Goal: Task Accomplishment & Management: Manage account settings

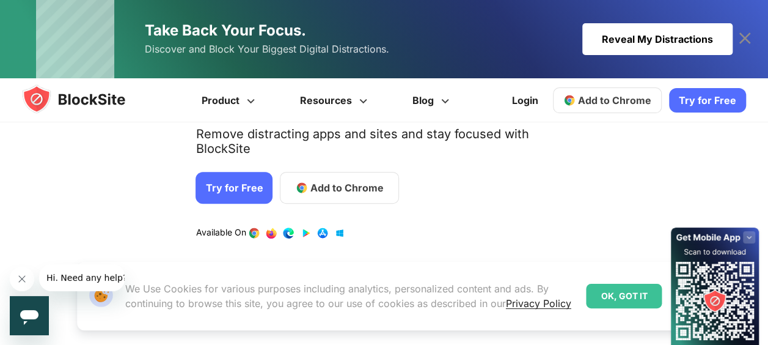
scroll to position [158, 0]
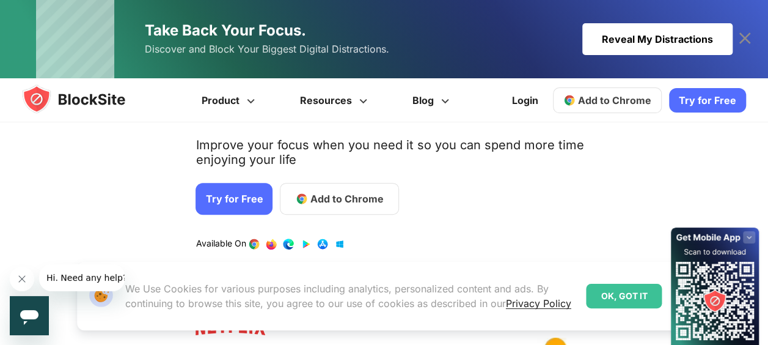
click at [747, 33] on icon at bounding box center [745, 39] width 20 height 20
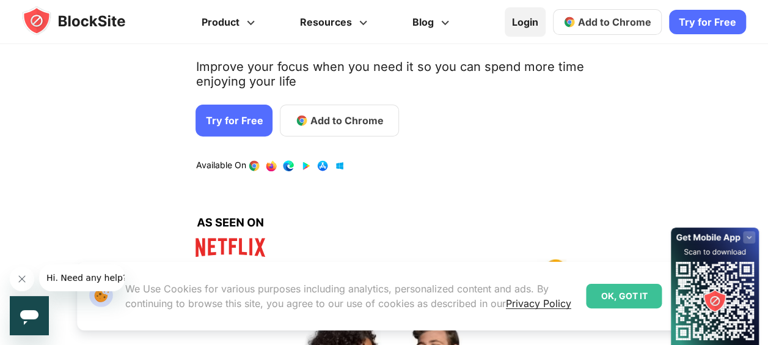
click at [529, 22] on link "Login" at bounding box center [525, 21] width 41 height 29
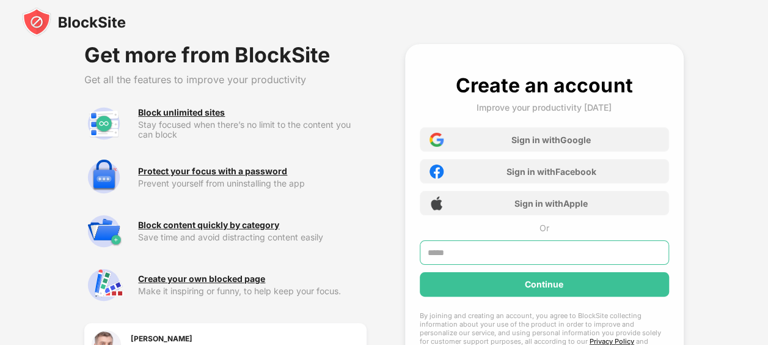
click at [556, 254] on input "text" at bounding box center [544, 252] width 249 height 24
type input "**********"
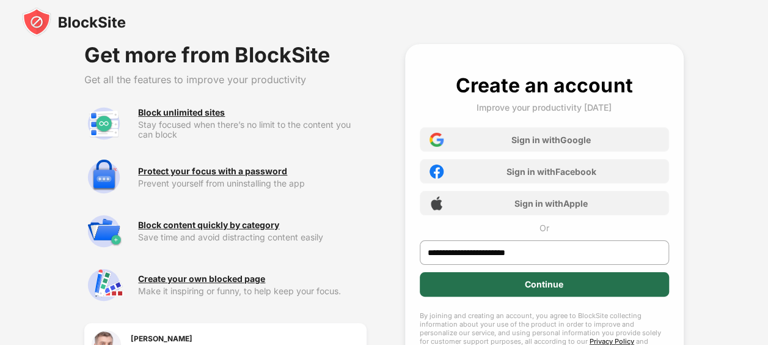
click at [596, 287] on div "Continue" at bounding box center [544, 284] width 249 height 24
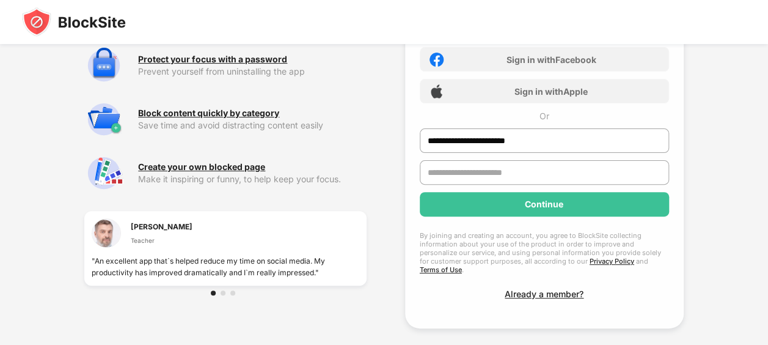
scroll to position [112, 0]
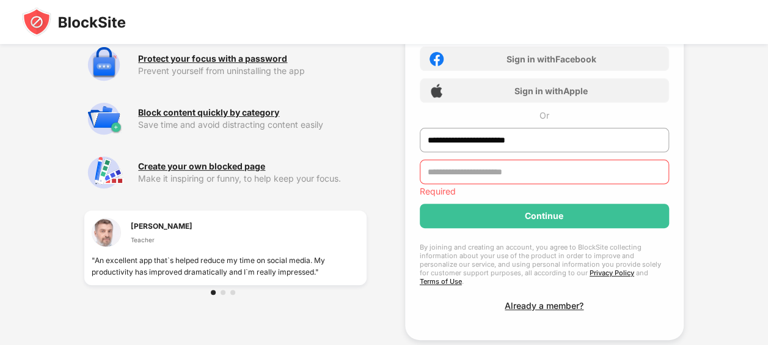
click at [545, 281] on div "**********" at bounding box center [544, 136] width 249 height 350
click at [534, 300] on div "Already a member?" at bounding box center [544, 305] width 79 height 10
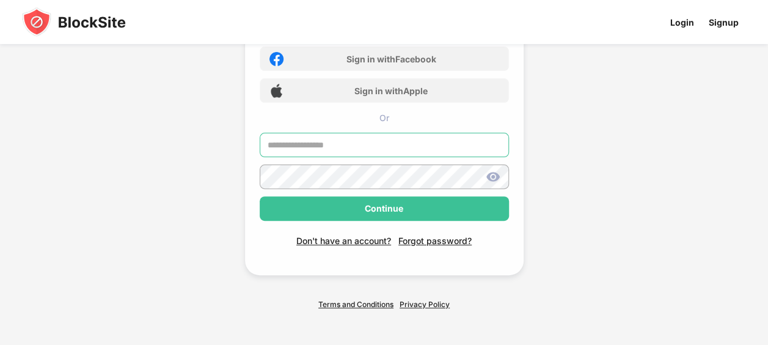
click at [359, 144] on input "text" at bounding box center [384, 145] width 249 height 24
type input "**********"
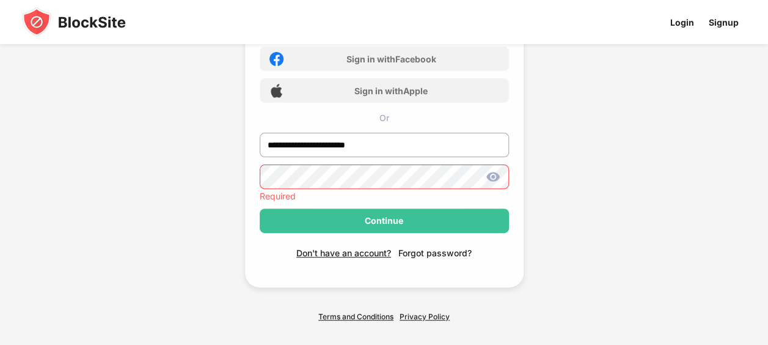
click at [428, 238] on div "Don't have an account? Forgot password?" at bounding box center [384, 245] width 249 height 25
click at [446, 248] on div "Forgot password?" at bounding box center [434, 253] width 73 height 10
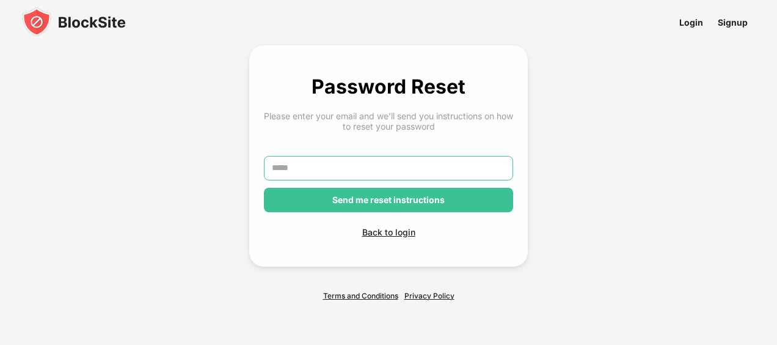
click at [371, 166] on input "text" at bounding box center [388, 168] width 249 height 24
type input "**********"
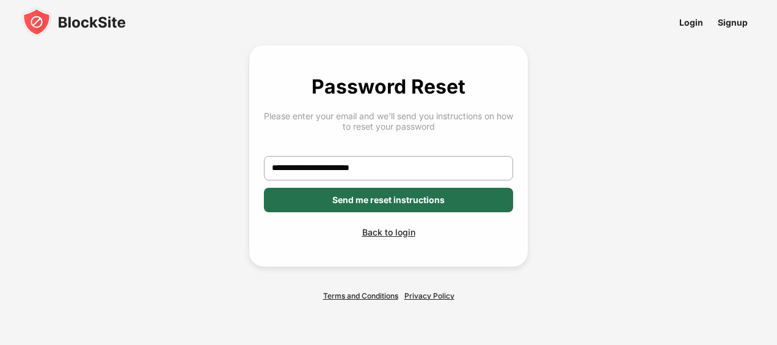
click at [419, 199] on div "Send me reset instructions" at bounding box center [388, 200] width 112 height 10
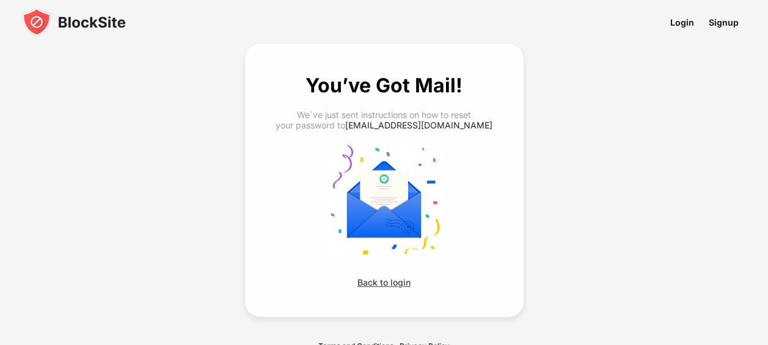
click at [394, 281] on div "Back to login" at bounding box center [384, 282] width 249 height 10
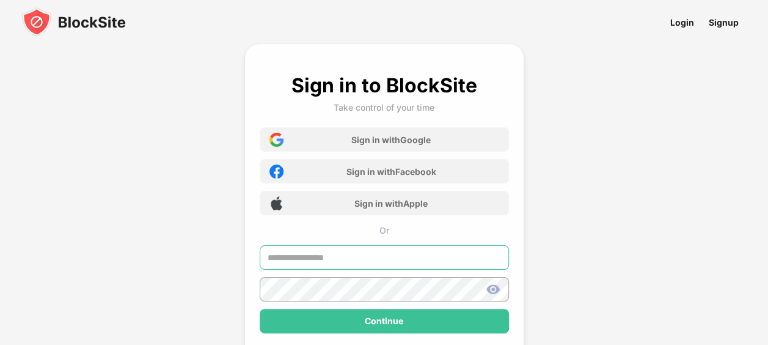
click at [362, 261] on input "text" at bounding box center [384, 257] width 249 height 24
type input "**********"
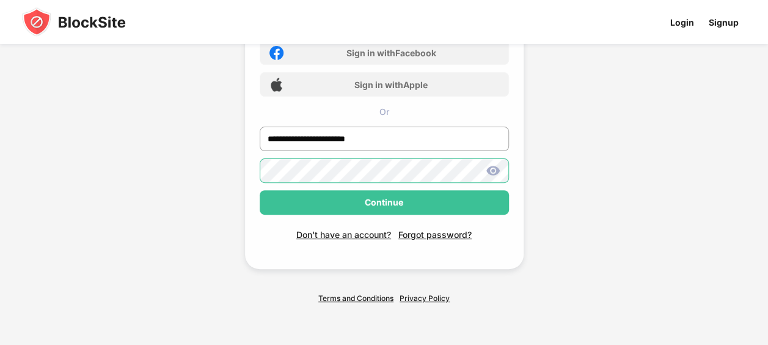
scroll to position [119, 0]
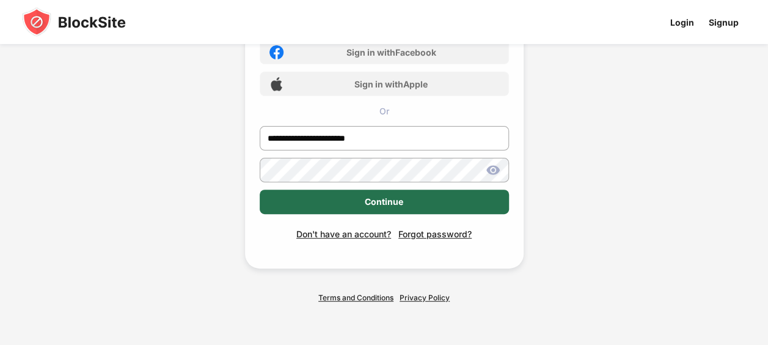
click at [416, 200] on div "Continue" at bounding box center [384, 201] width 249 height 24
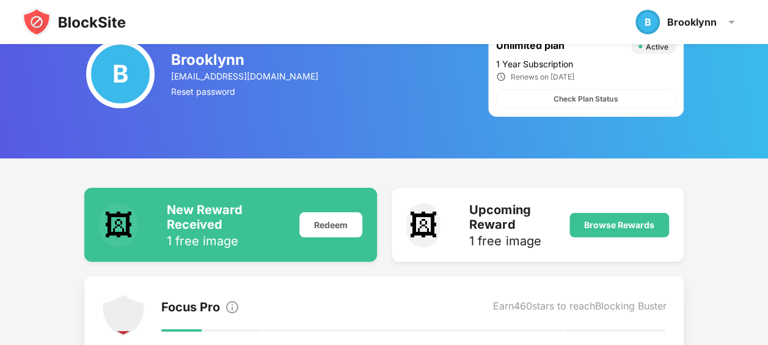
scroll to position [2, 0]
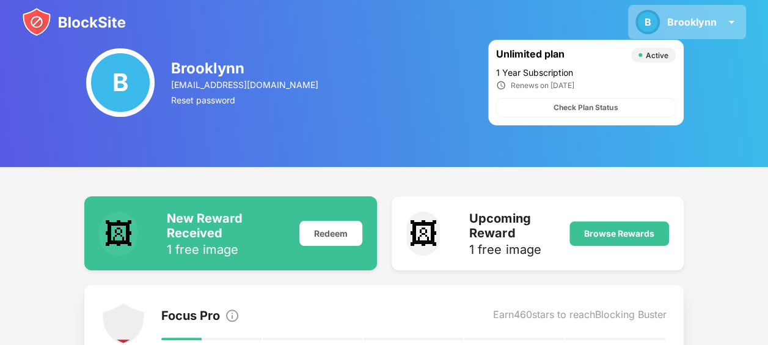
click at [732, 23] on img at bounding box center [731, 22] width 15 height 15
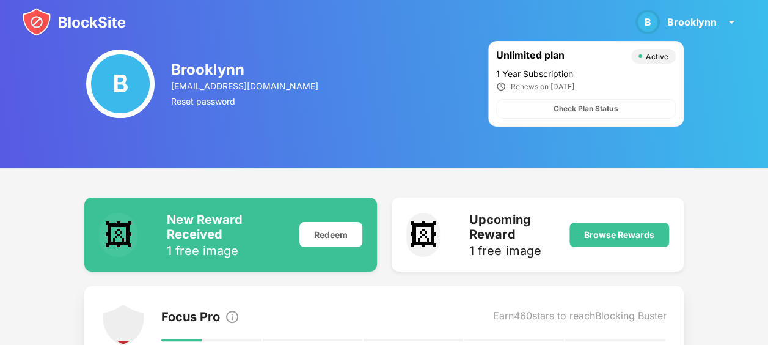
scroll to position [0, 0]
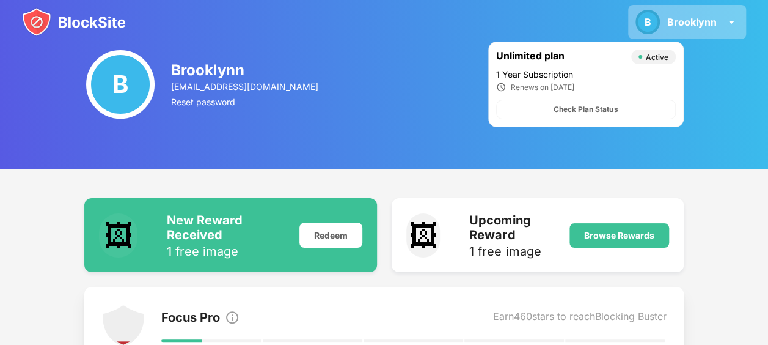
click at [725, 20] on img at bounding box center [731, 22] width 15 height 15
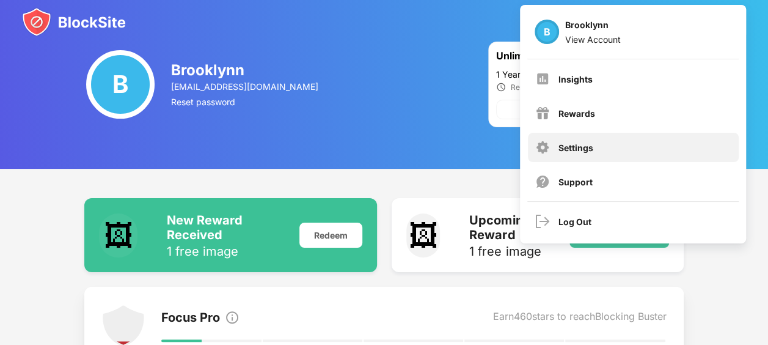
click at [611, 146] on div "Settings" at bounding box center [633, 147] width 211 height 29
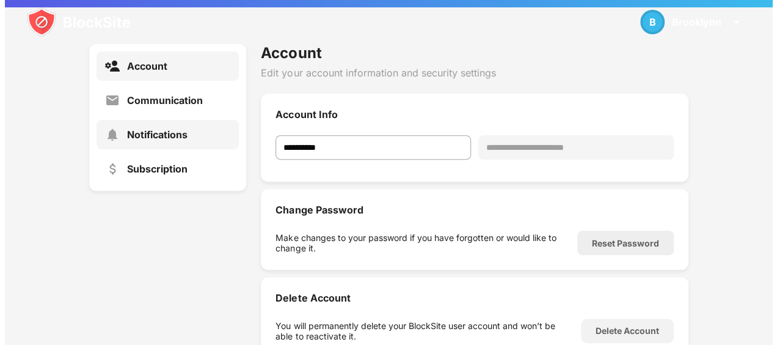
scroll to position [150, 0]
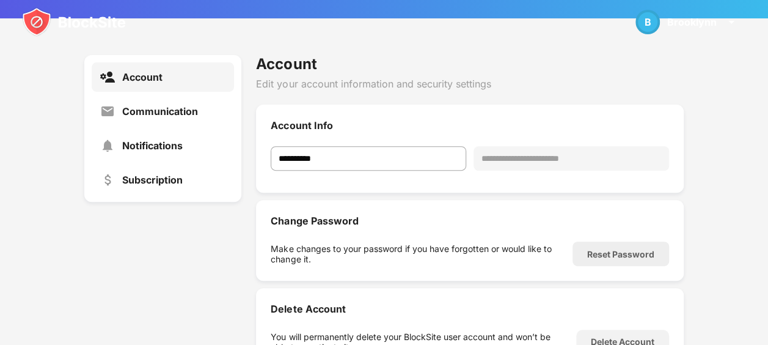
click at [200, 86] on div "Account" at bounding box center [163, 76] width 142 height 29
click at [646, 29] on div "B" at bounding box center [648, 22] width 24 height 24
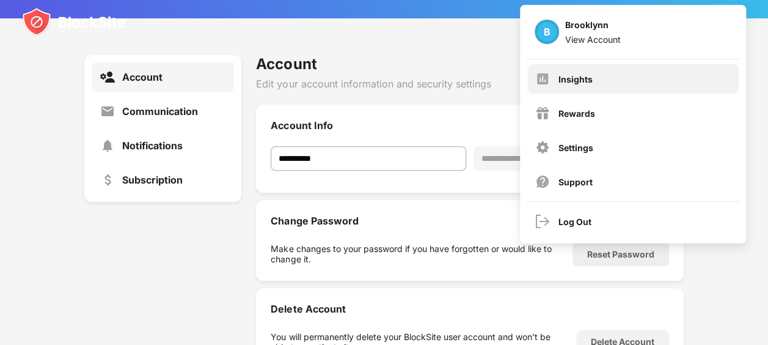
click at [600, 79] on div "Insights" at bounding box center [633, 78] width 211 height 29
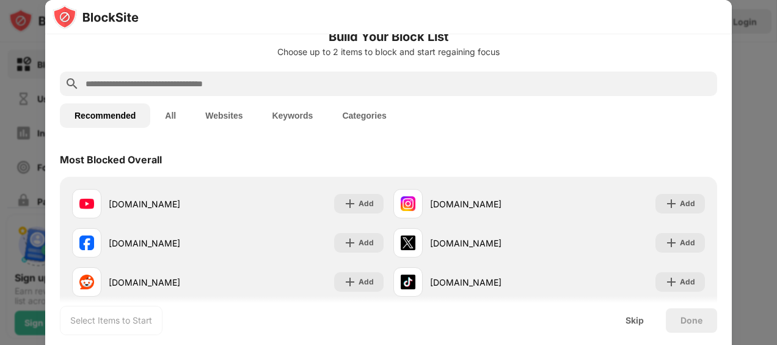
scroll to position [21, 0]
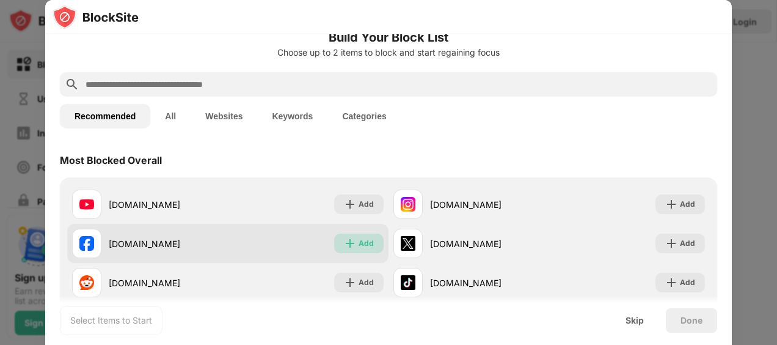
click at [364, 241] on div "Add" at bounding box center [366, 243] width 15 height 12
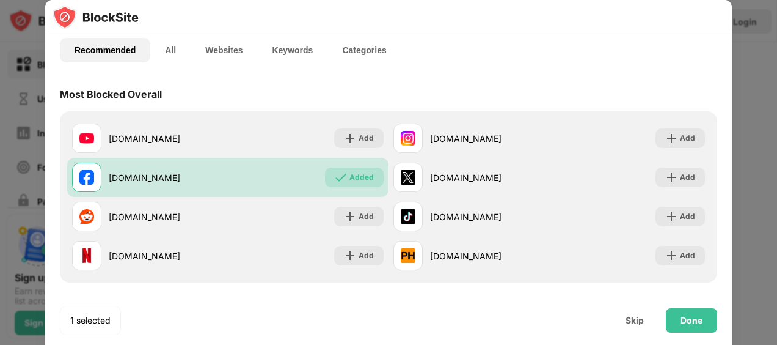
scroll to position [0, 0]
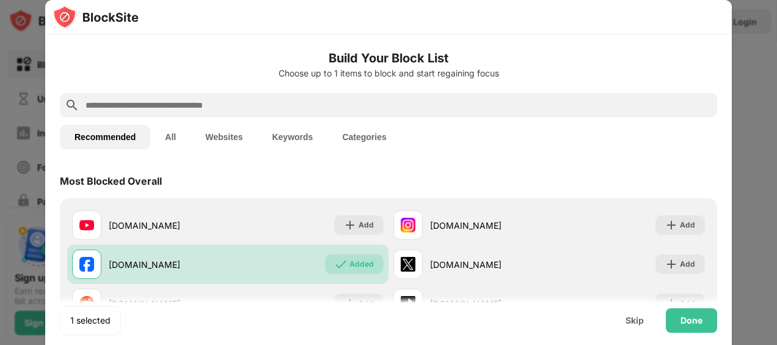
click at [284, 105] on input "text" at bounding box center [398, 105] width 628 height 15
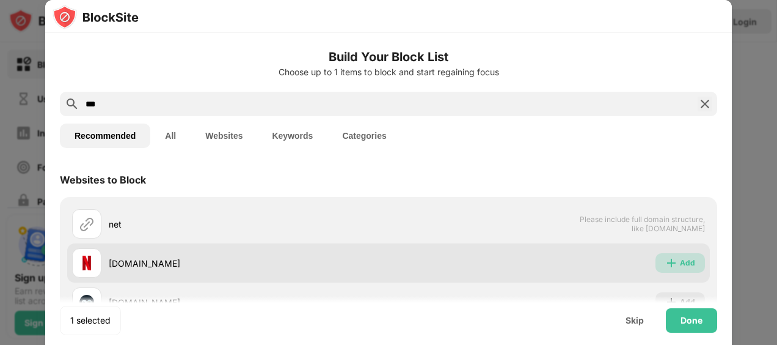
click at [680, 264] on div "Add" at bounding box center [687, 263] width 15 height 12
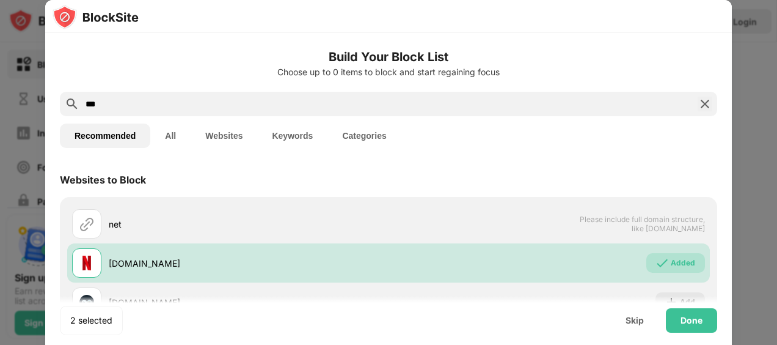
click at [307, 97] on input "***" at bounding box center [388, 104] width 609 height 15
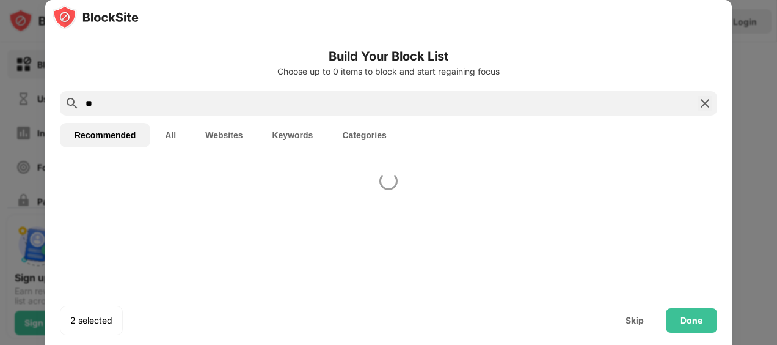
type input "*"
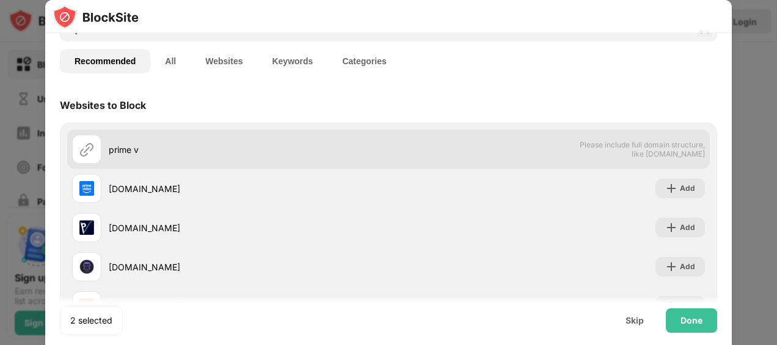
scroll to position [75, 0]
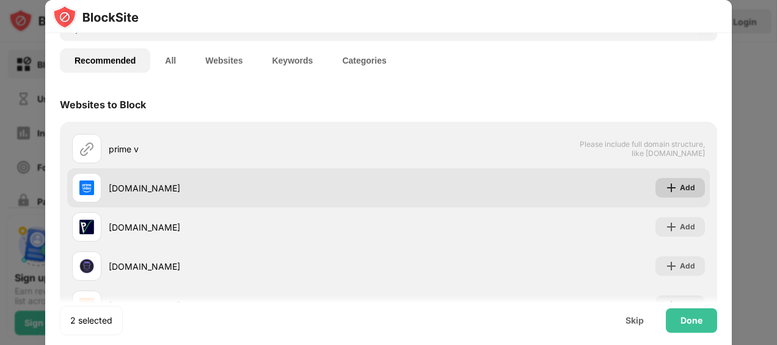
type input "*******"
click at [680, 190] on div "Add" at bounding box center [687, 188] width 15 height 12
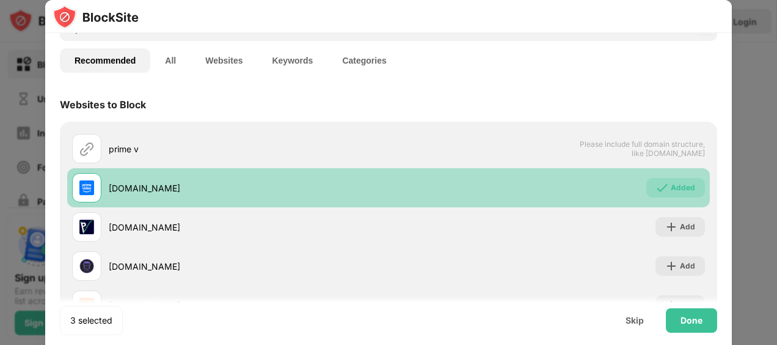
scroll to position [117, 0]
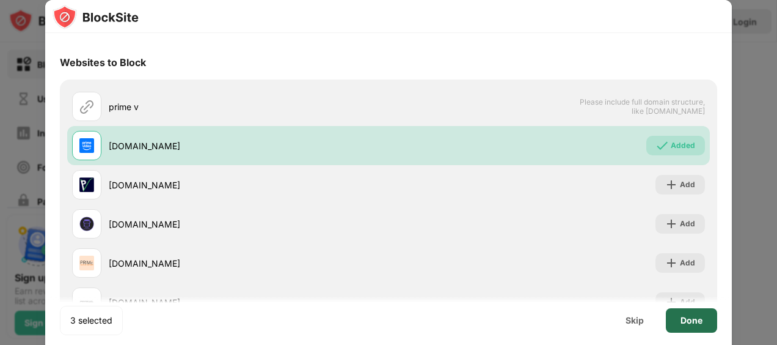
click at [703, 317] on div "Done" at bounding box center [691, 320] width 51 height 24
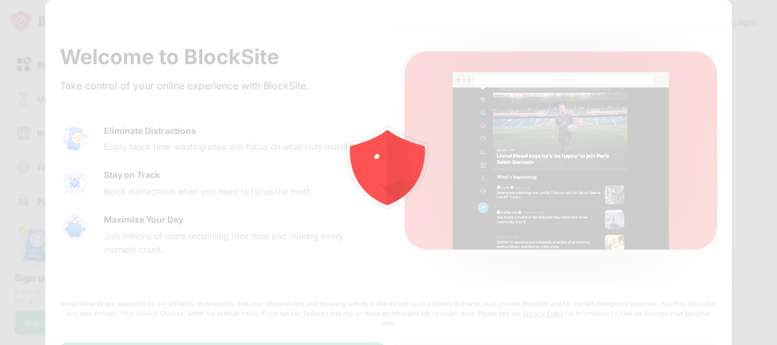
scroll to position [0, 0]
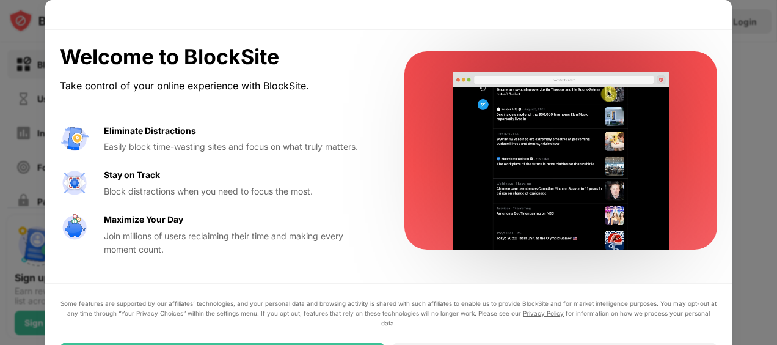
click at [323, 318] on div "Some features are supported by our affiliates’ technologies, and your personal …" at bounding box center [389, 312] width 658 height 29
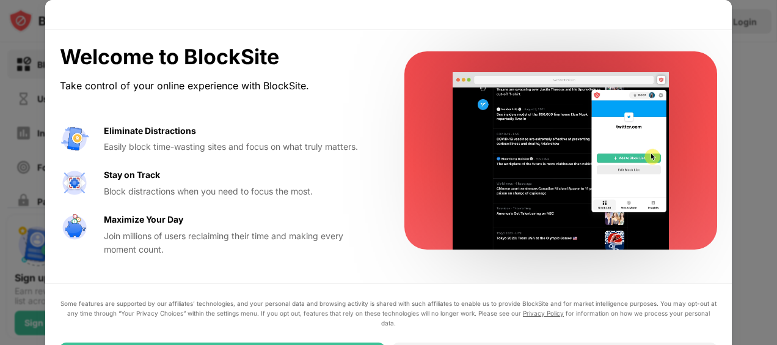
click at [323, 318] on div "Some features are supported by our affiliates’ technologies, and your personal …" at bounding box center [389, 312] width 658 height 29
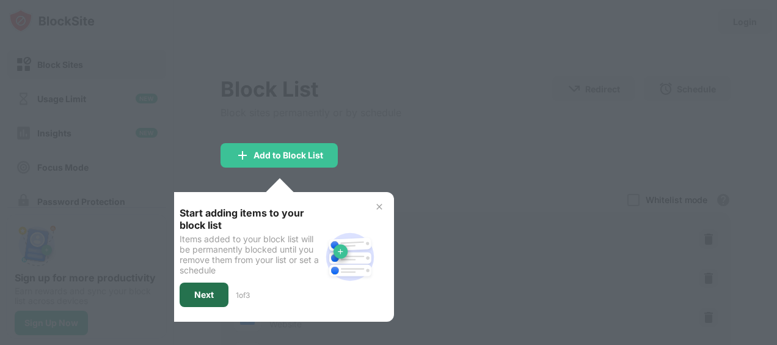
click at [204, 290] on div "Next" at bounding box center [204, 295] width 20 height 10
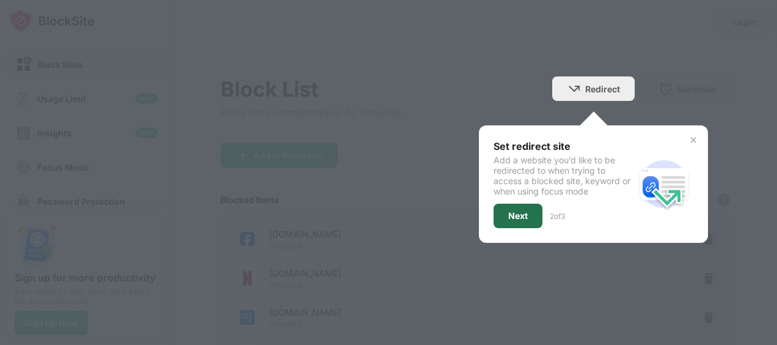
click at [519, 216] on div "Next" at bounding box center [518, 216] width 49 height 24
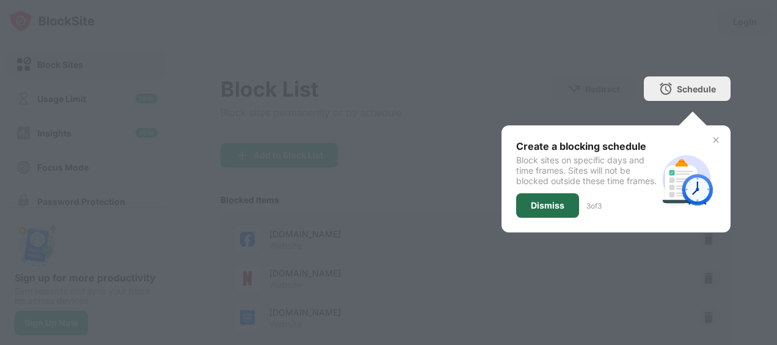
click at [519, 216] on div "Dismiss" at bounding box center [547, 205] width 63 height 24
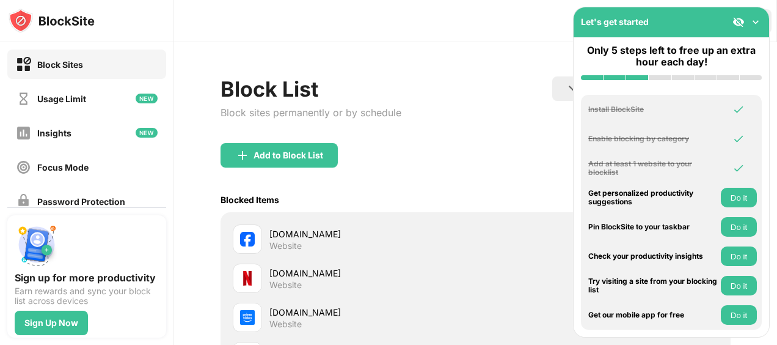
click at [758, 22] on img at bounding box center [756, 22] width 12 height 12
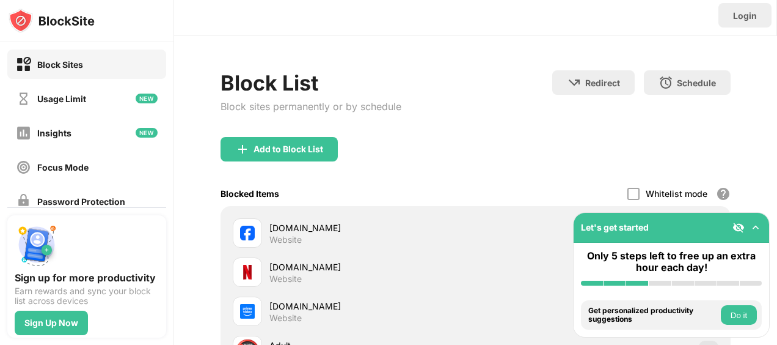
scroll to position [6, 0]
click at [755, 228] on img at bounding box center [756, 227] width 12 height 12
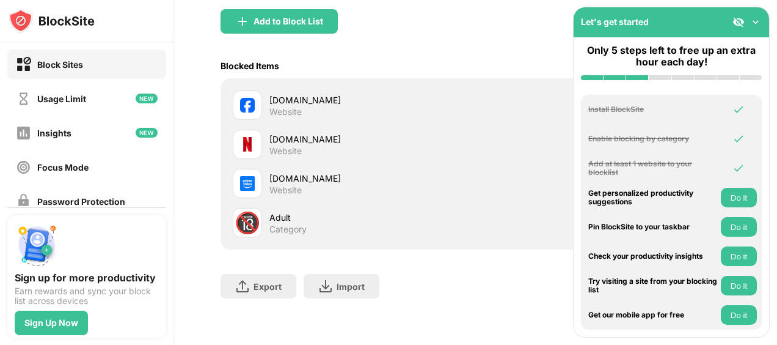
scroll to position [0, 0]
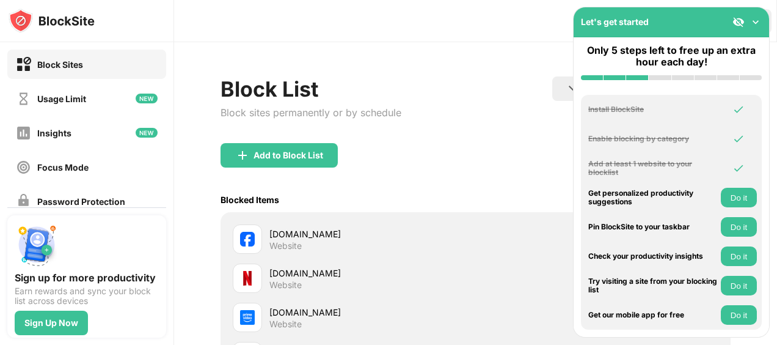
click at [759, 18] on img at bounding box center [756, 22] width 12 height 12
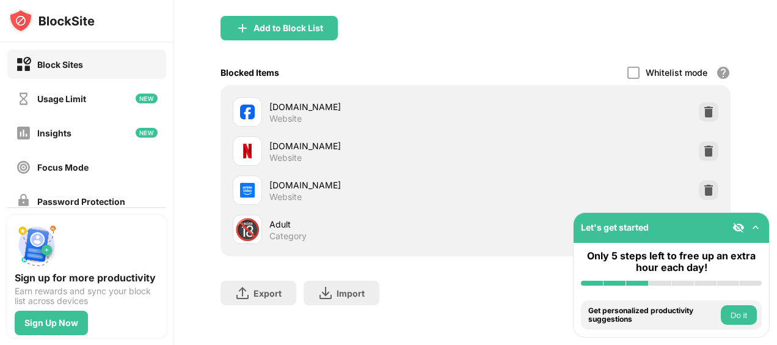
scroll to position [134, 0]
